Goal: Task Accomplishment & Management: Manage account settings

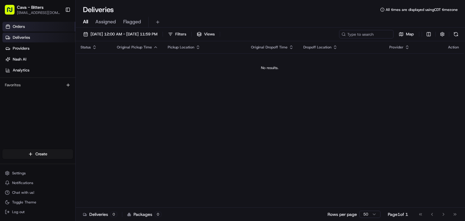
click at [21, 25] on span "Orders" at bounding box center [19, 26] width 12 height 5
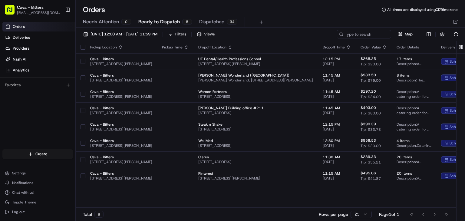
click at [199, 21] on span "Dispatched" at bounding box center [211, 21] width 25 height 7
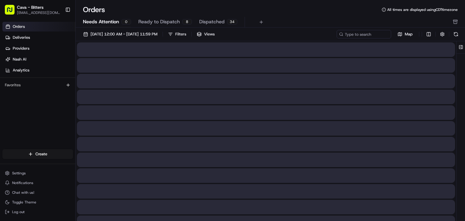
click at [110, 21] on span "Needs Attention" at bounding box center [101, 21] width 36 height 7
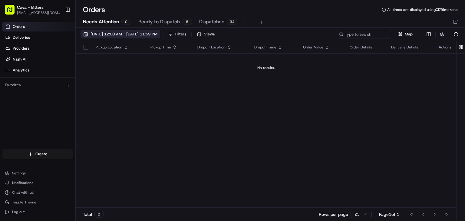
click at [93, 37] on span "[DATE] 12:00 AM - [DATE] 11:59 PM" at bounding box center [124, 33] width 67 height 5
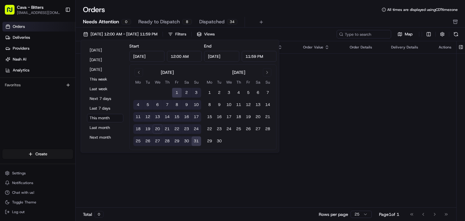
click at [164, 128] on button "21" at bounding box center [167, 129] width 10 height 10
type input "Aug 21, 2025"
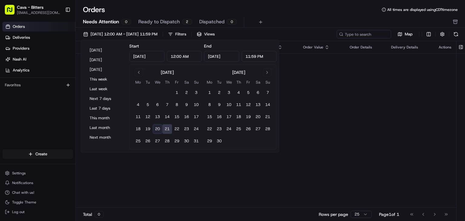
click at [176, 20] on span "Ready to Dispatch" at bounding box center [158, 21] width 41 height 7
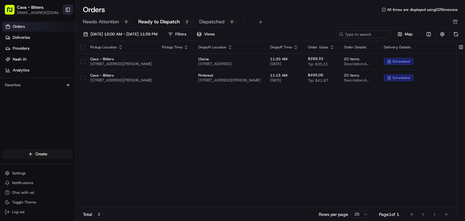
click at [68, 8] on button "Toggle Sidebar" at bounding box center [68, 10] width 10 height 10
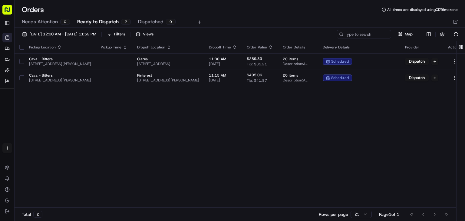
click at [403, 113] on div "Pickup Location Pickup Time Dropoff Location Dropoff Time Order Value Order Det…" at bounding box center [241, 124] width 452 height 167
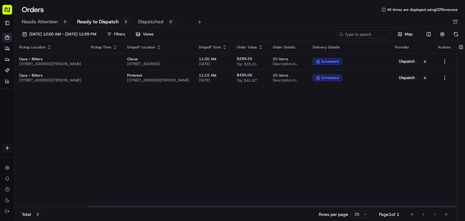
scroll to position [0, 87]
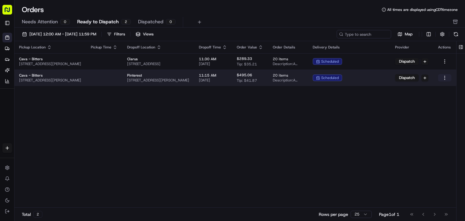
click at [446, 78] on html "Cava - Bitters bitters@cava.com Toggle Sidebar Orders Deliveries Providers Nash…" at bounding box center [232, 110] width 465 height 221
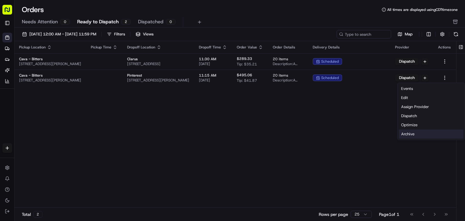
click at [408, 131] on div "Archive" at bounding box center [431, 134] width 65 height 9
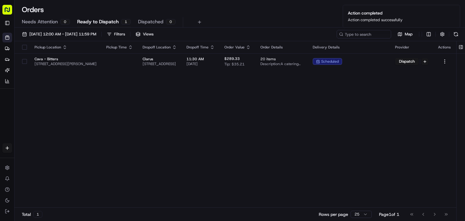
click at [436, 91] on div "Pickup Location Pickup Time Dropoff Location Dropoff Time Order Value Order Det…" at bounding box center [236, 124] width 442 height 167
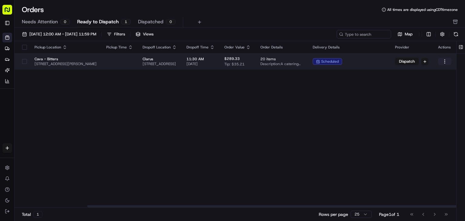
click at [444, 63] on html "Cava - Bitters bitters@cava.com Toggle Sidebar Orders Deliveries Providers Nash…" at bounding box center [232, 110] width 465 height 221
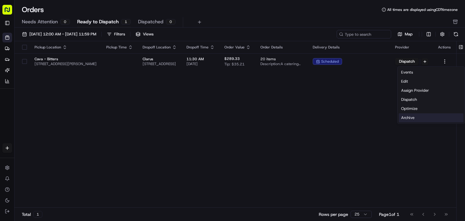
click at [401, 118] on div "Archive" at bounding box center [431, 117] width 65 height 9
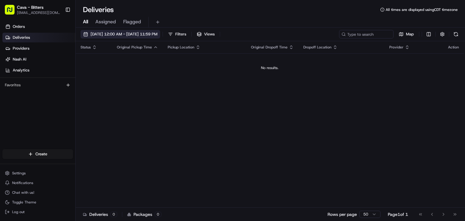
click at [136, 38] on button "[DATE] 12:00 AM - [DATE] 11:59 PM" at bounding box center [121, 34] width 80 height 8
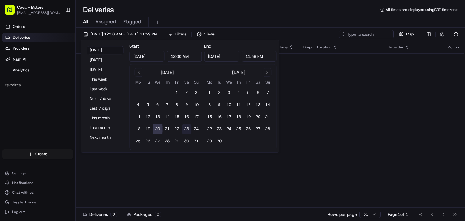
click at [187, 130] on button "23" at bounding box center [187, 129] width 10 height 10
type input "[DATE]"
click at [328, 100] on div "Status Original Pickup Time Pickup Location Original Dropoff Time Dropoff Locat…" at bounding box center [270, 124] width 388 height 167
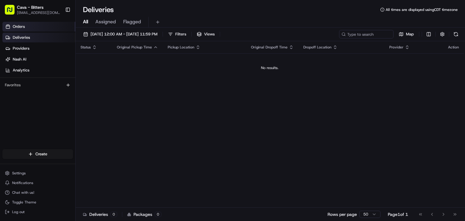
click at [18, 29] on link "Orders" at bounding box center [38, 27] width 73 height 10
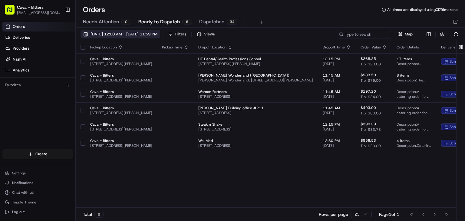
click at [116, 32] on span "[DATE] 12:00 AM - [DATE] 11:59 PM" at bounding box center [124, 33] width 67 height 5
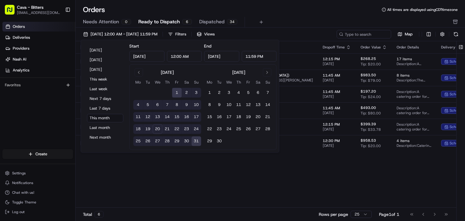
click at [186, 131] on button "23" at bounding box center [187, 129] width 10 height 10
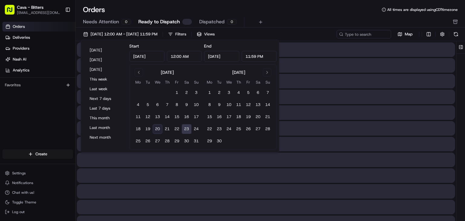
type input "[DATE]"
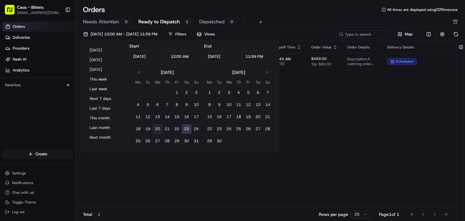
click at [299, 128] on div "Pickup Location Pickup Time Dropoff Location Dropoff Time Order Value Order Det…" at bounding box center [303, 124] width 455 height 167
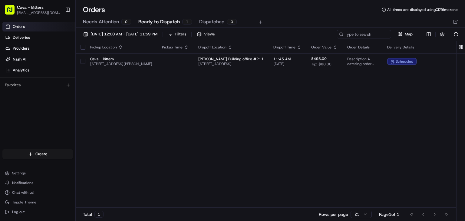
drag, startPoint x: 349, startPoint y: 187, endPoint x: 345, endPoint y: 186, distance: 3.9
click at [348, 187] on div "Pickup Location Pickup Time Dropoff Location Dropoff Time Order Value Order Det…" at bounding box center [303, 124] width 455 height 167
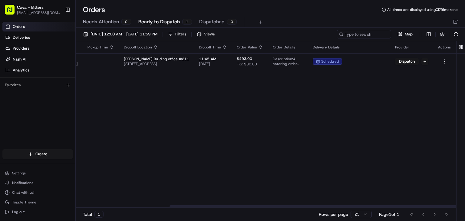
scroll to position [0, 129]
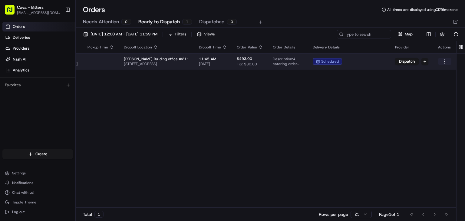
click at [445, 64] on html "Cava - Bitters [EMAIL_ADDRESS][DOMAIN_NAME] Toggle Sidebar Orders Deliveries Pr…" at bounding box center [232, 110] width 465 height 221
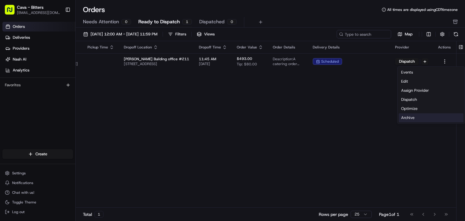
click at [408, 117] on div "Archive" at bounding box center [431, 117] width 65 height 9
